Goal: Information Seeking & Learning: Learn about a topic

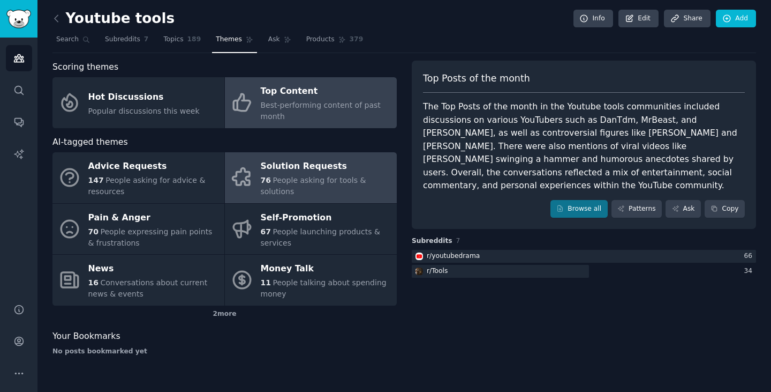
click at [338, 162] on div "Solution Requests" at bounding box center [326, 166] width 131 height 17
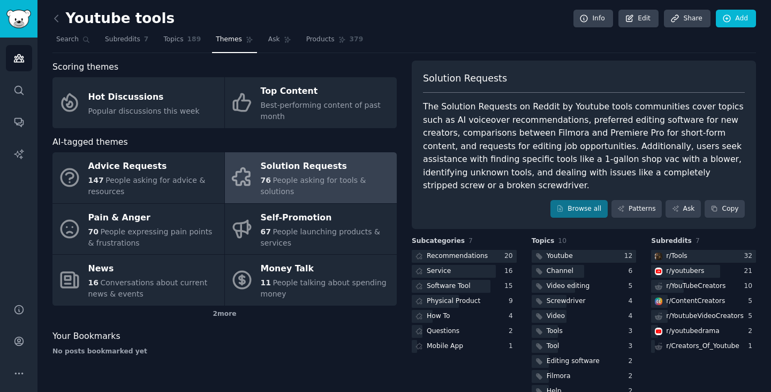
scroll to position [10, 0]
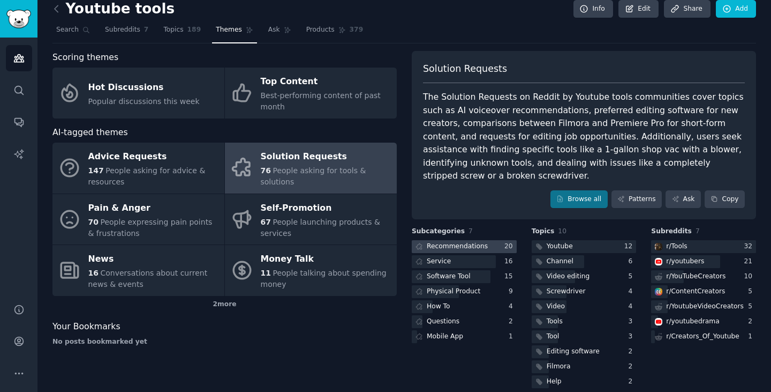
click at [477, 242] on div "Recommendations" at bounding box center [457, 247] width 61 height 10
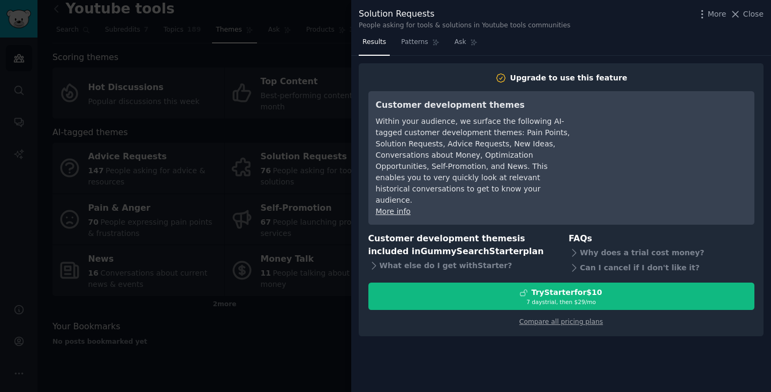
click at [371, 260] on icon at bounding box center [373, 265] width 11 height 11
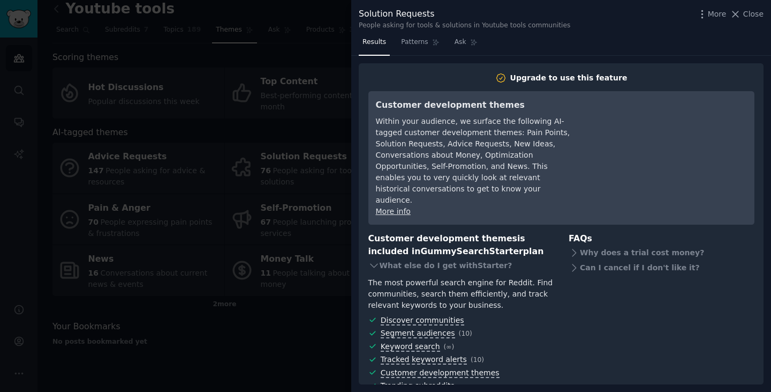
click at [321, 42] on div at bounding box center [385, 196] width 771 height 392
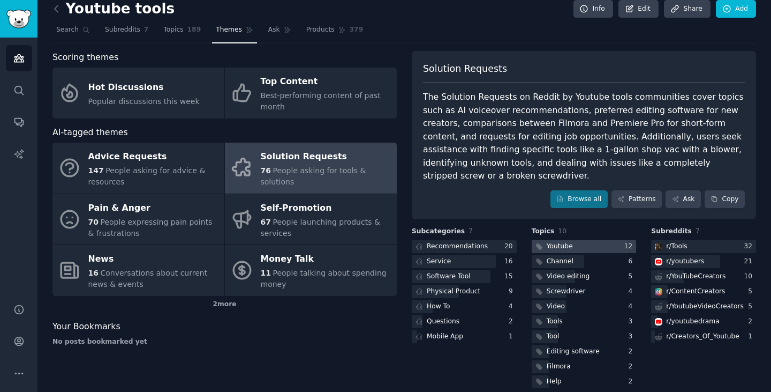
click at [571, 240] on div at bounding box center [584, 246] width 105 height 13
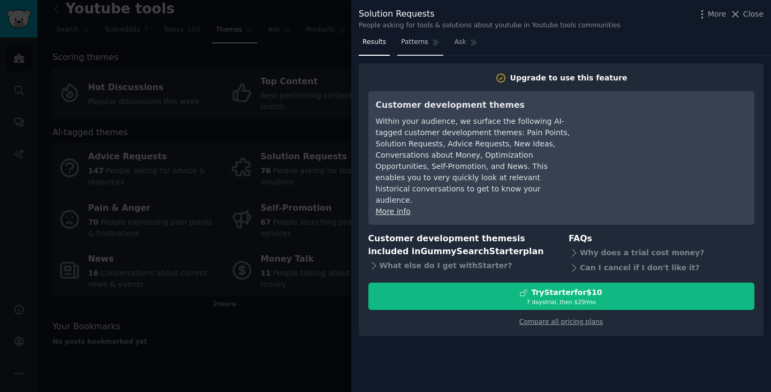
click at [420, 39] on span "Patterns" at bounding box center [414, 42] width 27 height 10
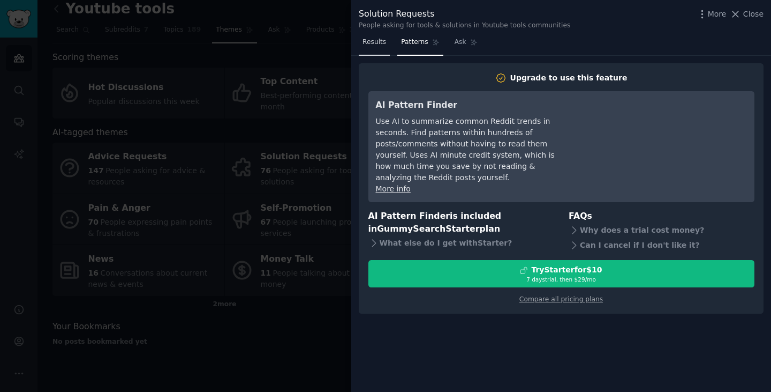
click at [371, 44] on span "Results" at bounding box center [375, 42] width 24 height 10
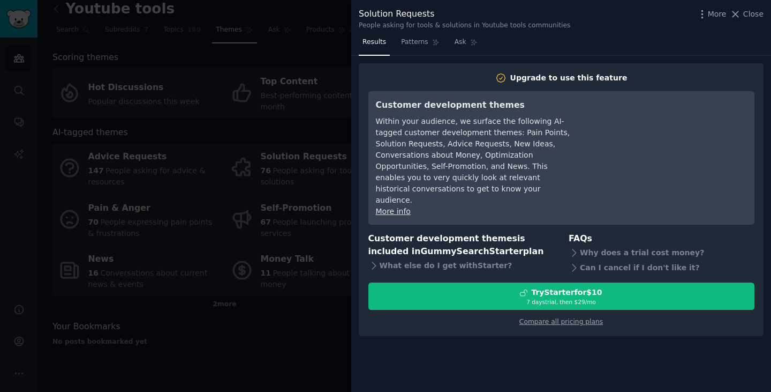
click at [307, 43] on div at bounding box center [385, 196] width 771 height 392
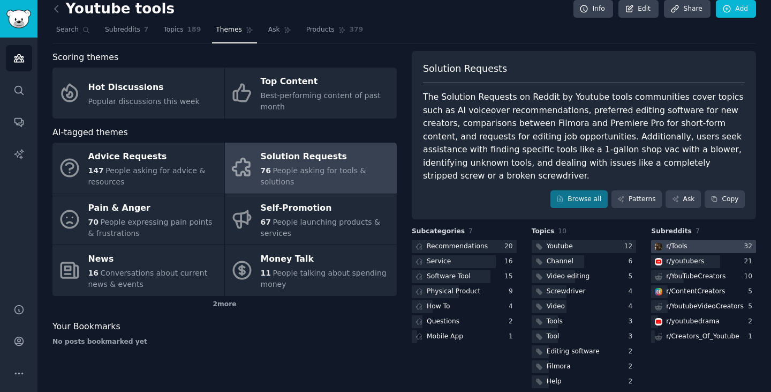
click at [691, 240] on div at bounding box center [703, 246] width 105 height 13
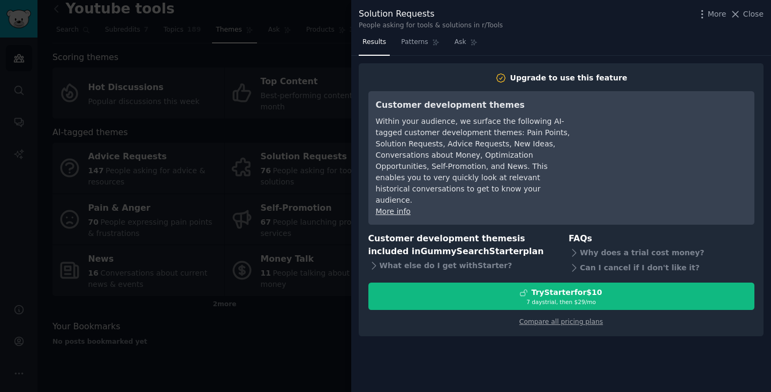
click at [299, 74] on div at bounding box center [385, 196] width 771 height 392
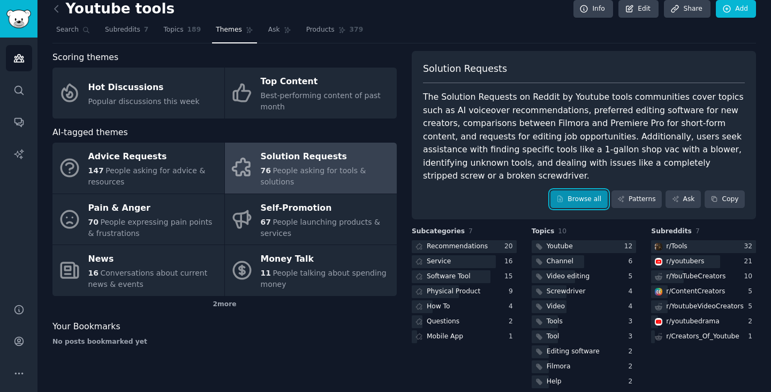
click at [582, 191] on link "Browse all" at bounding box center [579, 199] width 57 height 18
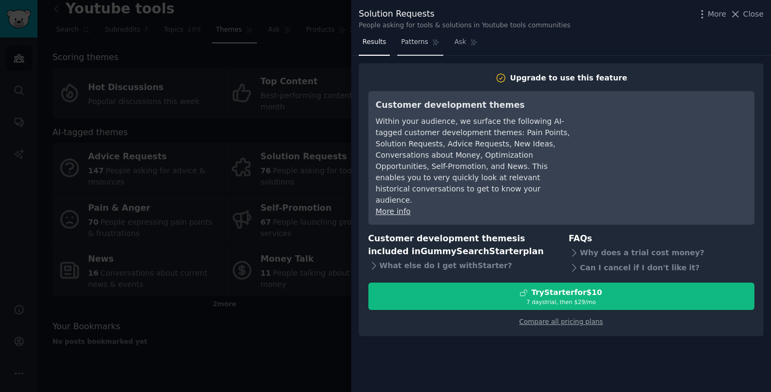
click at [401, 43] on span "Patterns" at bounding box center [414, 42] width 27 height 10
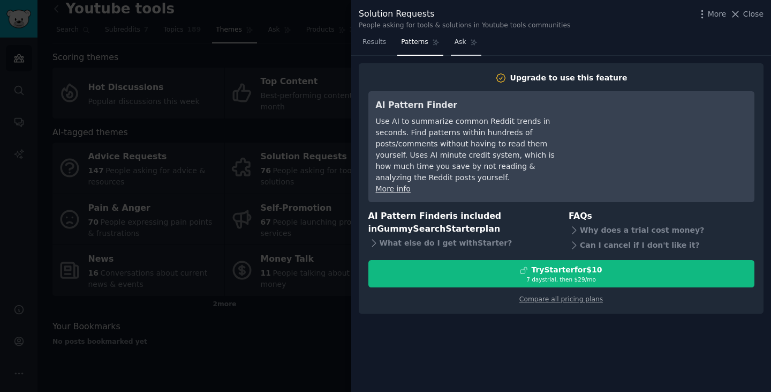
click at [470, 43] on icon at bounding box center [473, 42] width 7 height 7
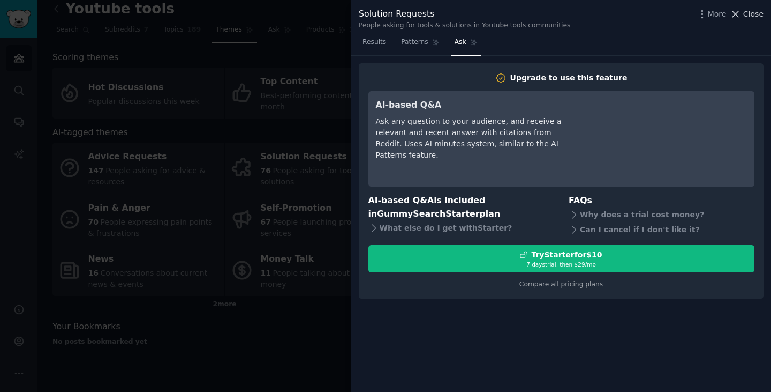
click at [752, 10] on span "Close" at bounding box center [753, 14] width 20 height 11
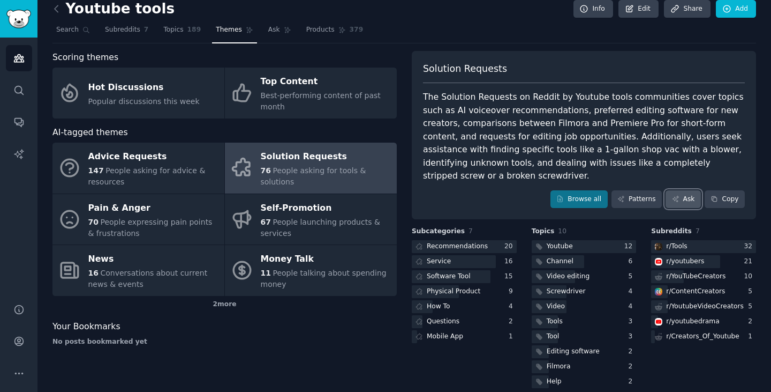
click at [670, 190] on link "Ask" at bounding box center [683, 199] width 35 height 18
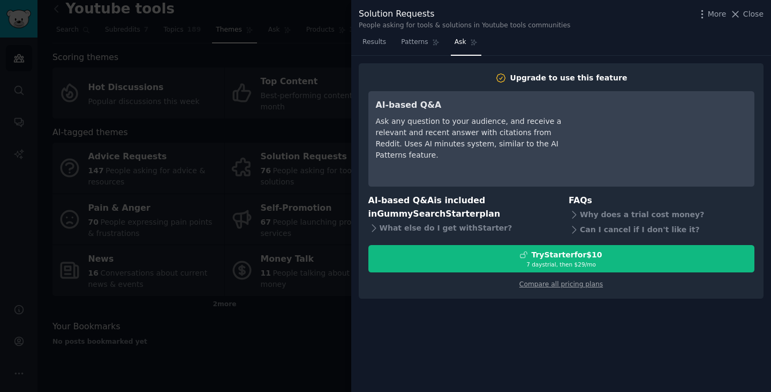
click at [321, 192] on div at bounding box center [385, 196] width 771 height 392
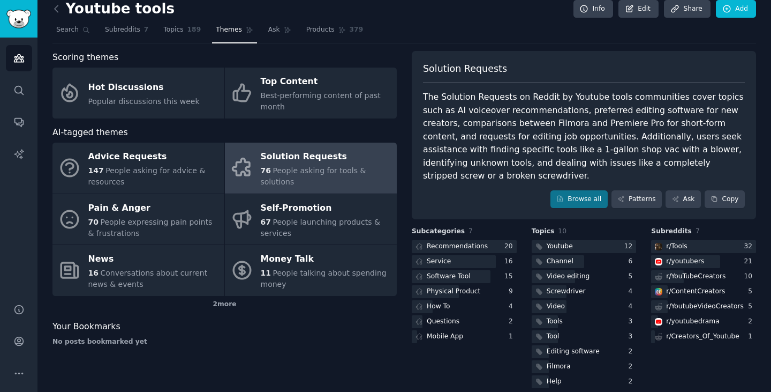
click at [482, 190] on div "Browse all Patterns Ask Copy" at bounding box center [584, 199] width 322 height 18
click at [466, 242] on div "Recommendations" at bounding box center [457, 247] width 61 height 10
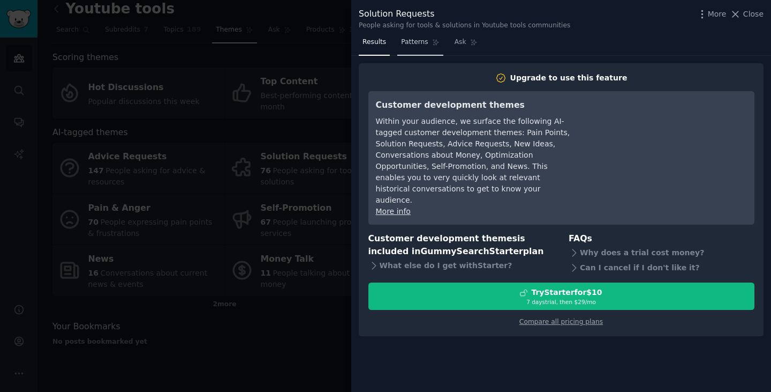
click at [420, 46] on span "Patterns" at bounding box center [414, 42] width 27 height 10
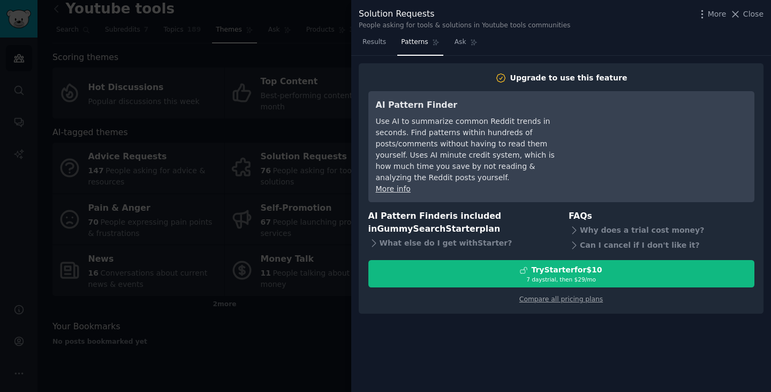
click at [332, 94] on div at bounding box center [385, 196] width 771 height 392
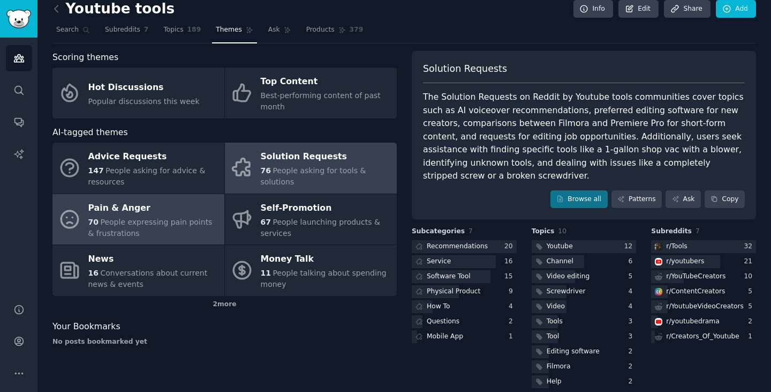
click at [200, 230] on div "70 People expressing pain points & frustrations" at bounding box center [153, 227] width 131 height 22
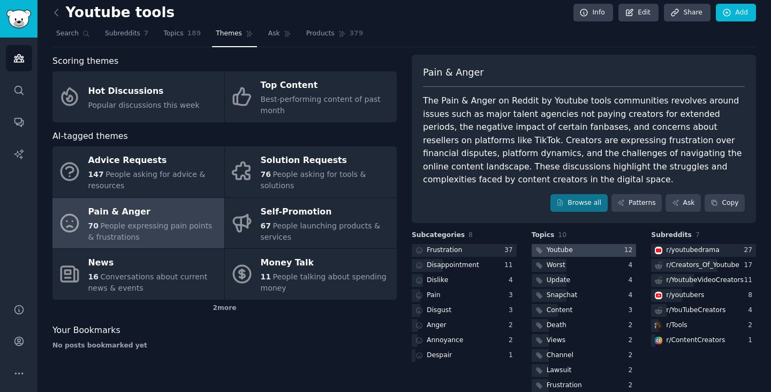
scroll to position [10, 0]
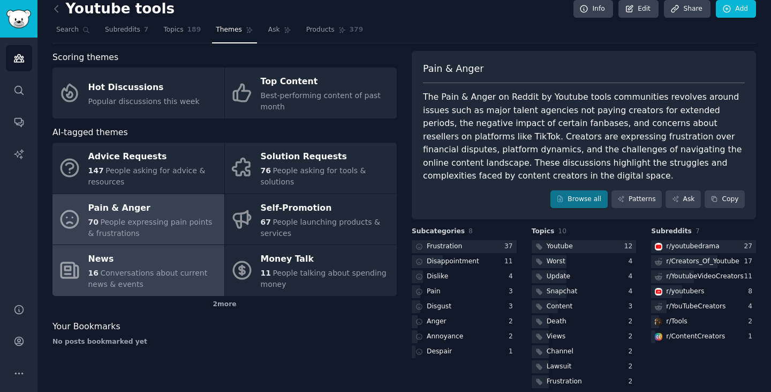
click at [154, 266] on div "News" at bounding box center [153, 259] width 131 height 17
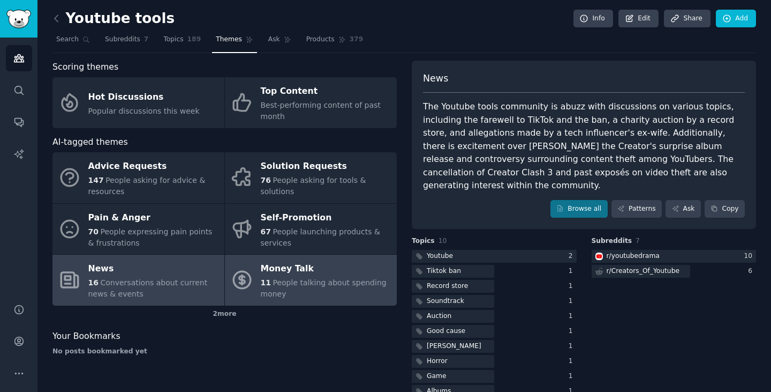
click at [316, 274] on div "Money Talk" at bounding box center [326, 268] width 131 height 17
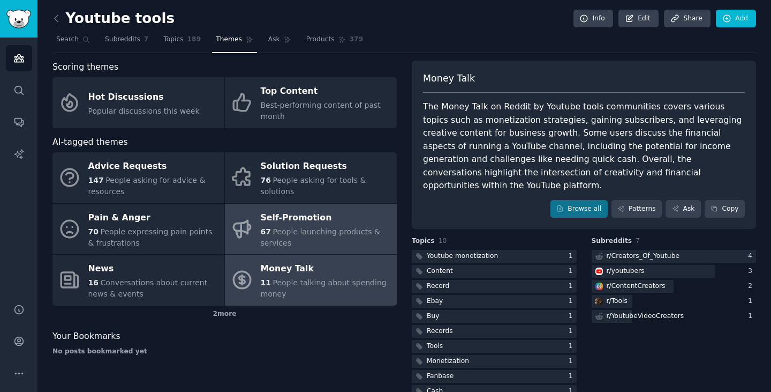
click at [346, 245] on div "67 People launching products & services" at bounding box center [326, 237] width 131 height 22
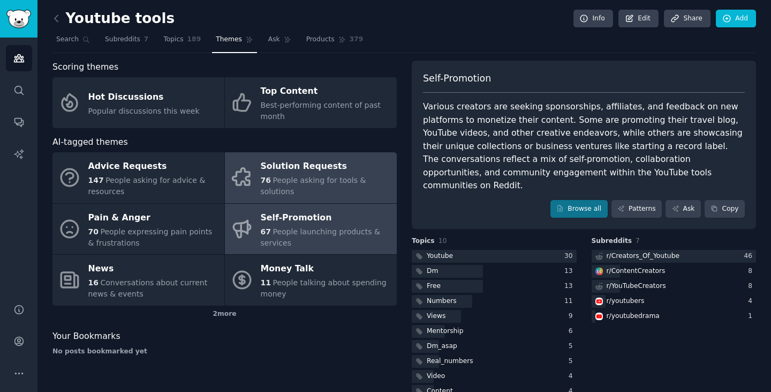
click at [326, 190] on span "People asking for tools & solutions" at bounding box center [314, 186] width 106 height 20
